Goal: Obtain resource: Obtain resource

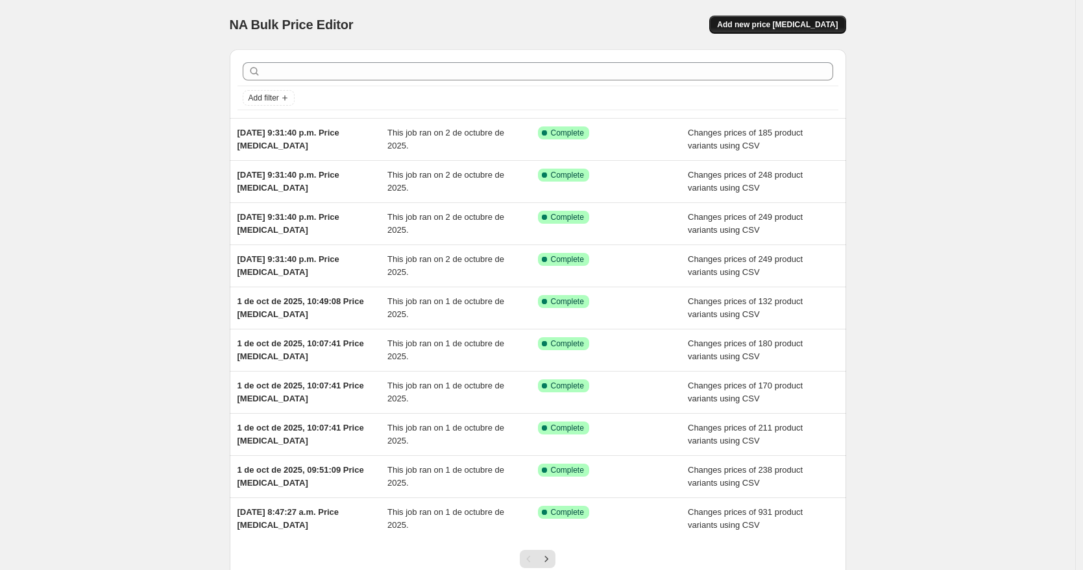
click at [835, 23] on span "Add new price [MEDICAL_DATA]" at bounding box center [777, 24] width 121 height 10
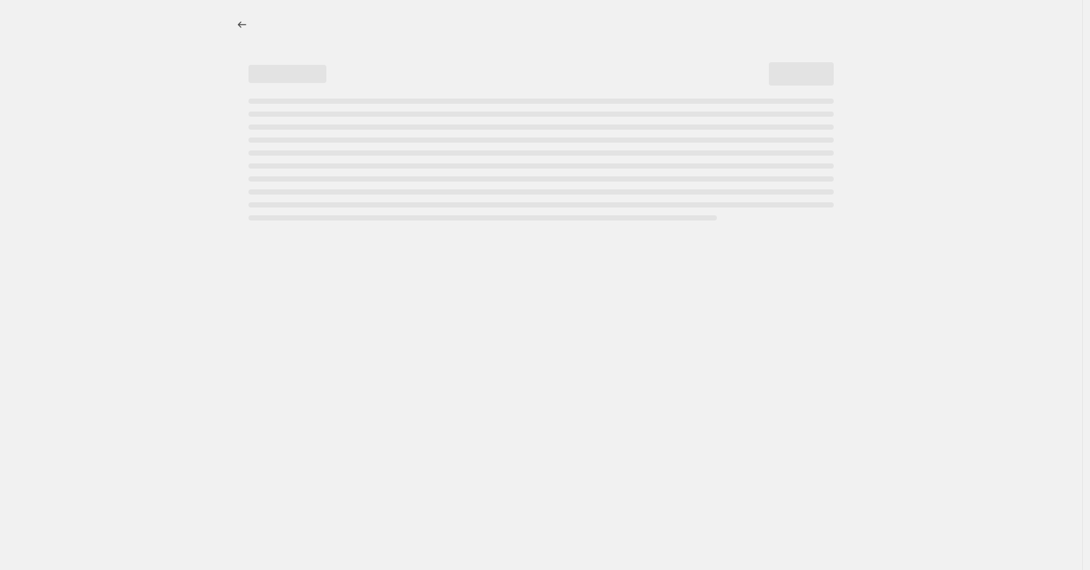
select select "percentage"
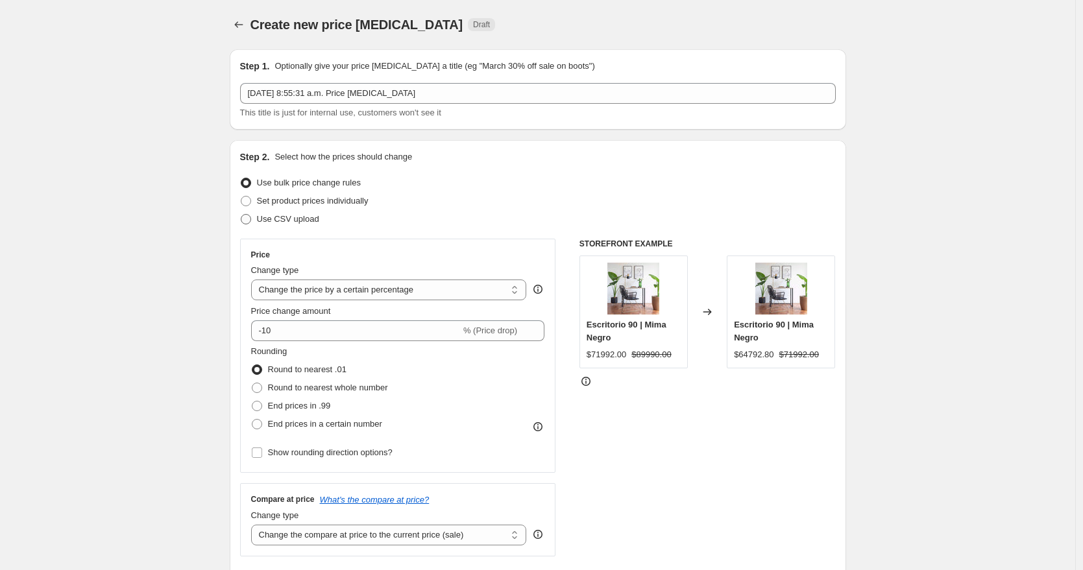
click at [272, 223] on span "Use CSV upload" at bounding box center [288, 219] width 62 height 10
click at [241, 215] on input "Use CSV upload" at bounding box center [241, 214] width 1 height 1
radio input "true"
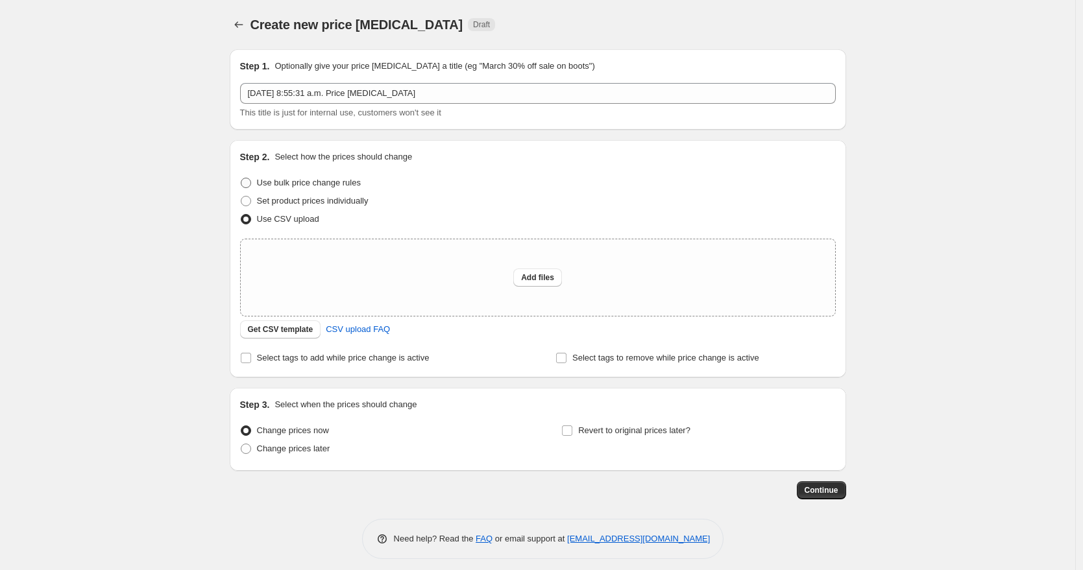
click at [256, 182] on label "Use bulk price change rules" at bounding box center [300, 183] width 121 height 18
click at [241, 178] on input "Use bulk price change rules" at bounding box center [241, 178] width 1 height 1
radio input "true"
select select "percentage"
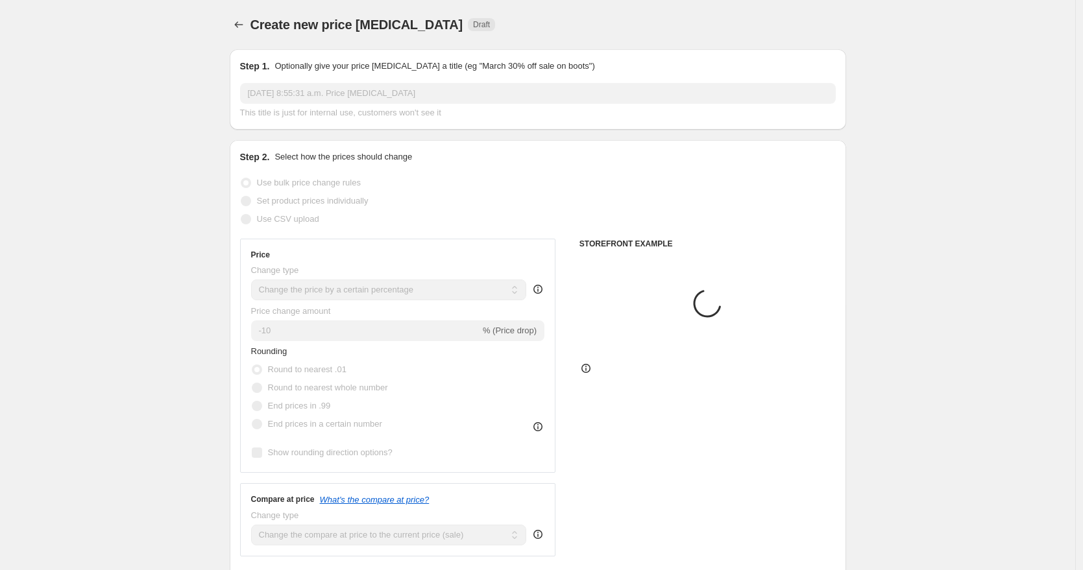
click at [245, 205] on span at bounding box center [246, 201] width 10 height 10
click at [250, 219] on span at bounding box center [246, 219] width 10 height 10
click at [241, 215] on input "Use CSV upload" at bounding box center [241, 214] width 1 height 1
radio input "true"
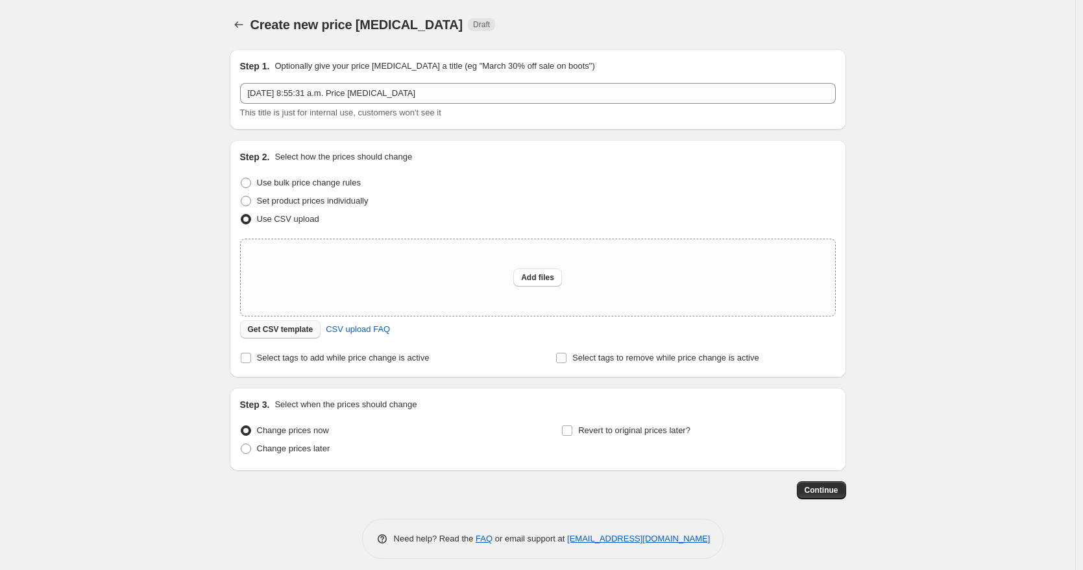
click at [283, 326] on span "Get CSV template" at bounding box center [281, 329] width 66 height 10
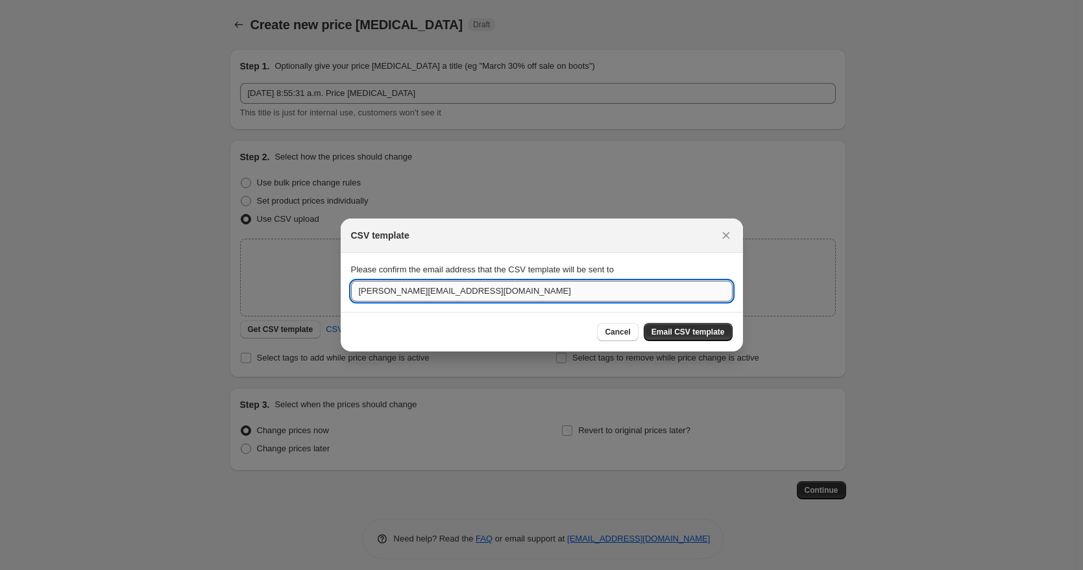
click at [433, 294] on input "[PERSON_NAME][EMAIL_ADDRESS][DOMAIN_NAME]" at bounding box center [541, 291] width 381 height 21
click at [423, 289] on input "[PERSON_NAME][EMAIL_ADDRESS][DOMAIN_NAME], [EMAIL_ADDRESS][DOMAIN_NAME]" at bounding box center [541, 291] width 381 height 21
click at [424, 289] on input "[PERSON_NAME][EMAIL_ADDRESS][DOMAIN_NAME], [EMAIL_ADDRESS][DOMAIN_NAME]" at bounding box center [541, 291] width 381 height 21
click at [695, 328] on span "Email CSV template" at bounding box center [687, 332] width 73 height 10
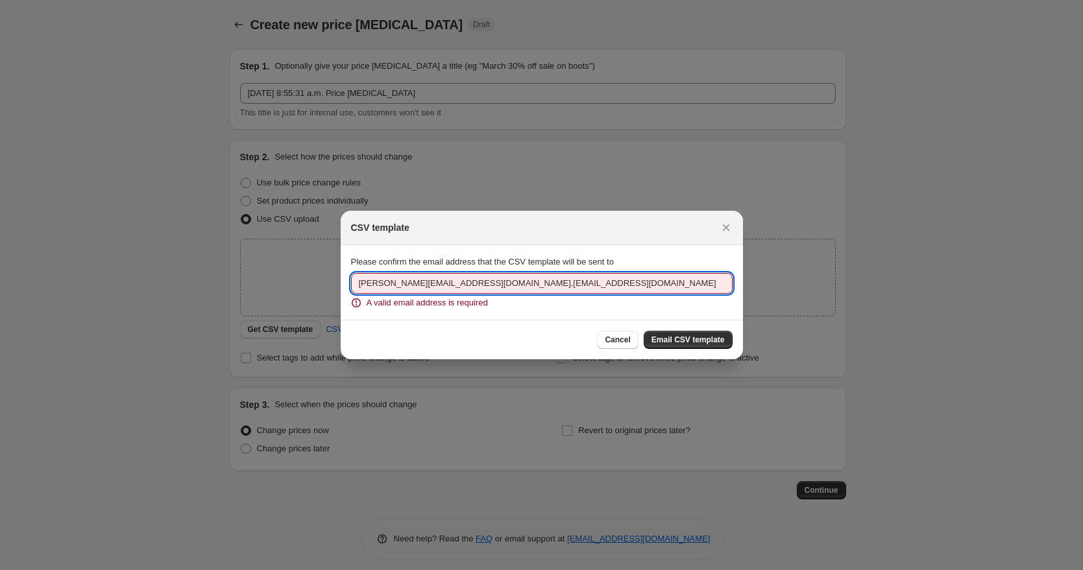
click at [537, 284] on input "[PERSON_NAME][EMAIL_ADDRESS][DOMAIN_NAME],[EMAIL_ADDRESS][DOMAIN_NAME]" at bounding box center [541, 283] width 381 height 21
drag, startPoint x: 291, startPoint y: 245, endPoint x: 177, endPoint y: 237, distance: 113.8
click at [177, 570] on div "CSV template Please confirm the email address that the CSV template will be sen…" at bounding box center [541, 579] width 1083 height 0
type input "[EMAIL_ADDRESS][DOMAIN_NAME]"
click at [705, 338] on span "Email CSV template" at bounding box center [687, 340] width 73 height 10
